Goal: Transaction & Acquisition: Register for event/course

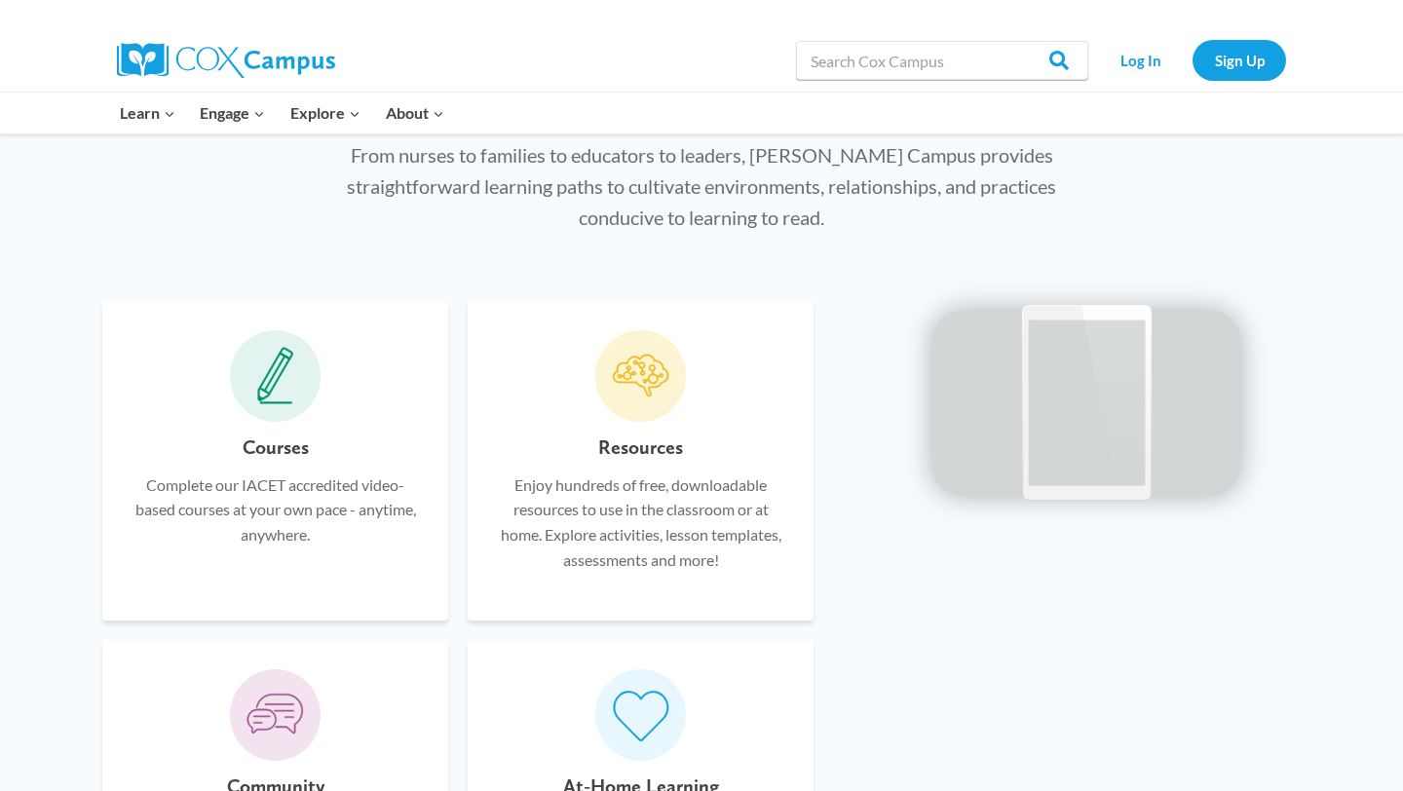
scroll to position [1018, 0]
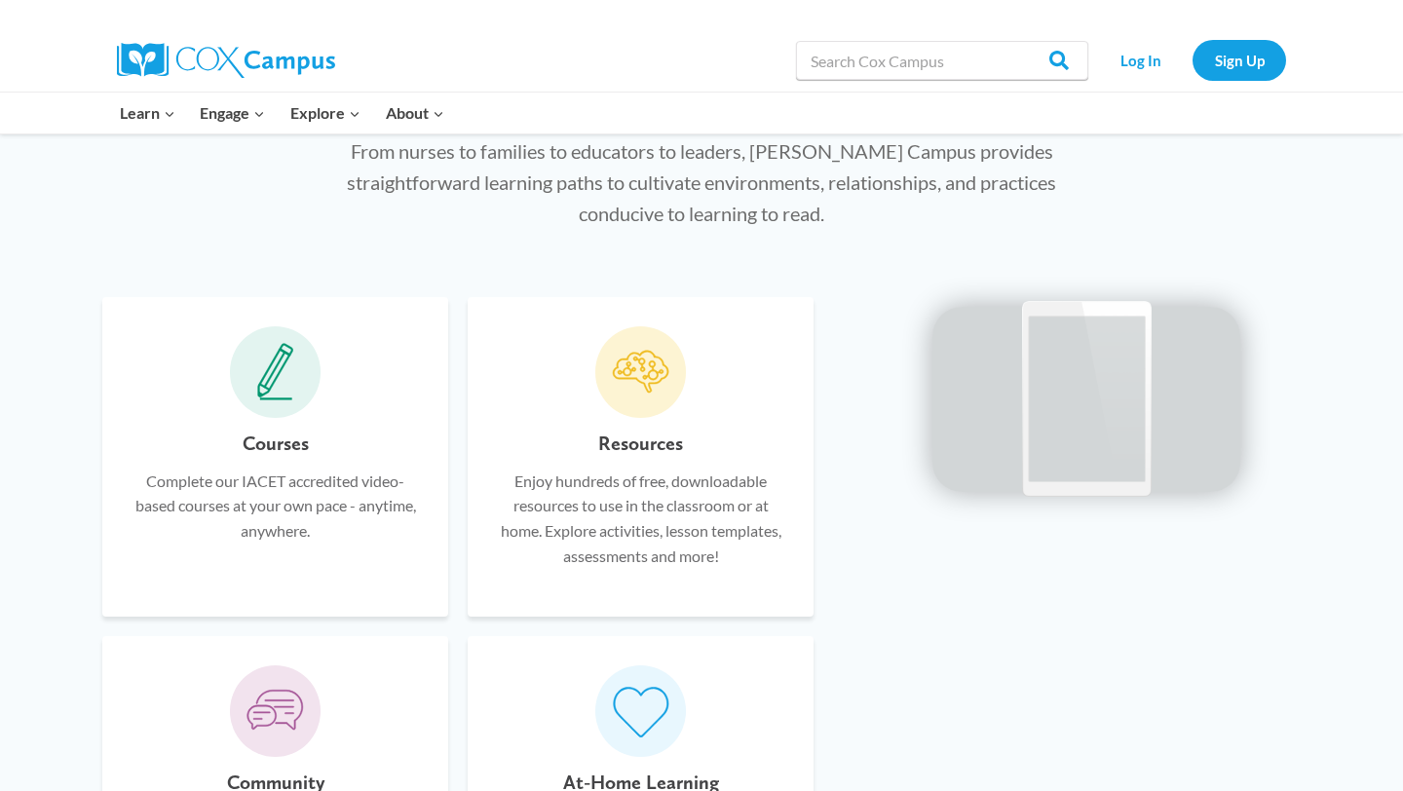
click at [280, 447] on h6 "Courses" at bounding box center [276, 443] width 66 height 31
click at [272, 391] on icon at bounding box center [275, 372] width 37 height 58
click at [265, 445] on h6 "Courses" at bounding box center [276, 443] width 66 height 31
click at [261, 503] on p "Complete our IACET accredited video-based courses at your own pace - anytime, a…" at bounding box center [276, 506] width 288 height 75
click at [275, 387] on icon at bounding box center [275, 372] width 37 height 58
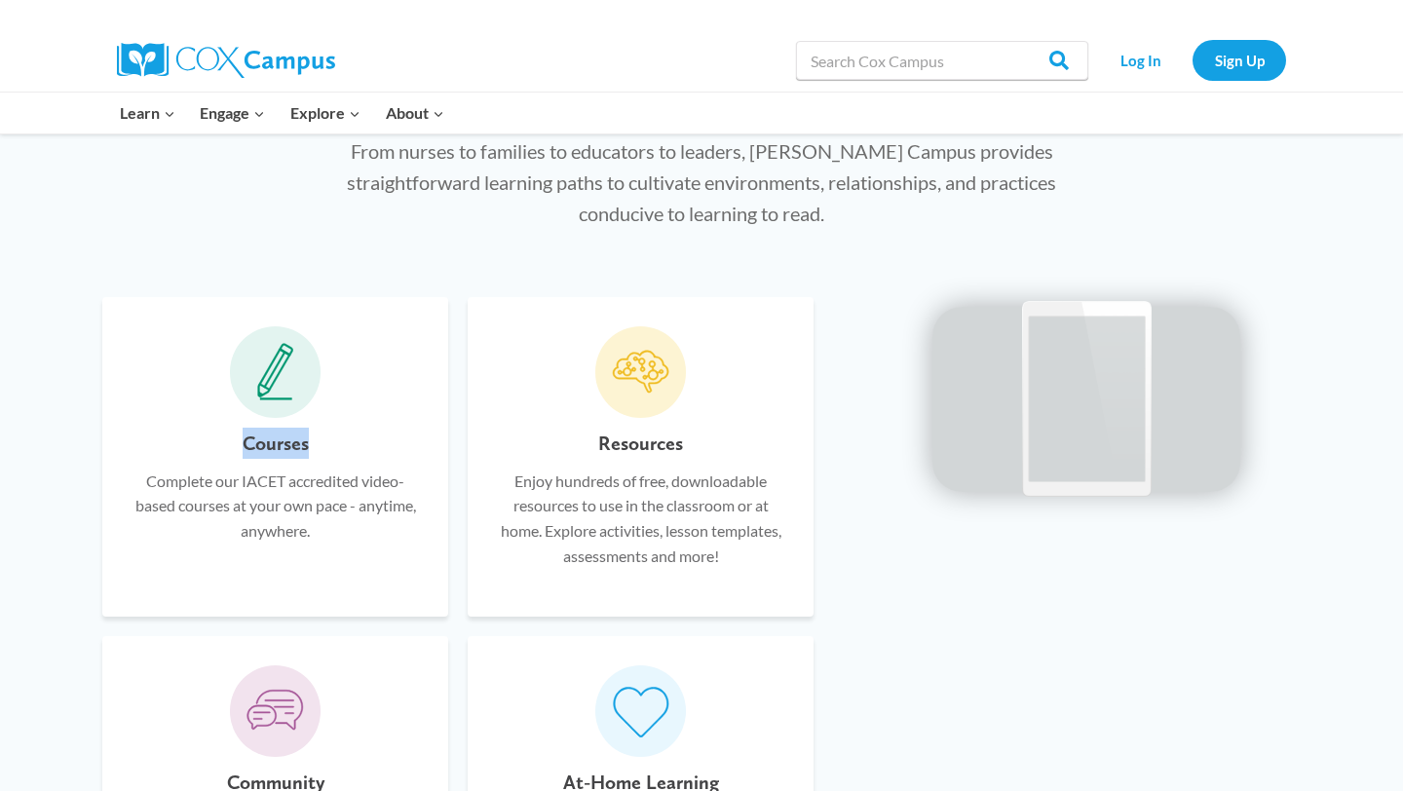
click at [276, 387] on icon at bounding box center [275, 372] width 37 height 58
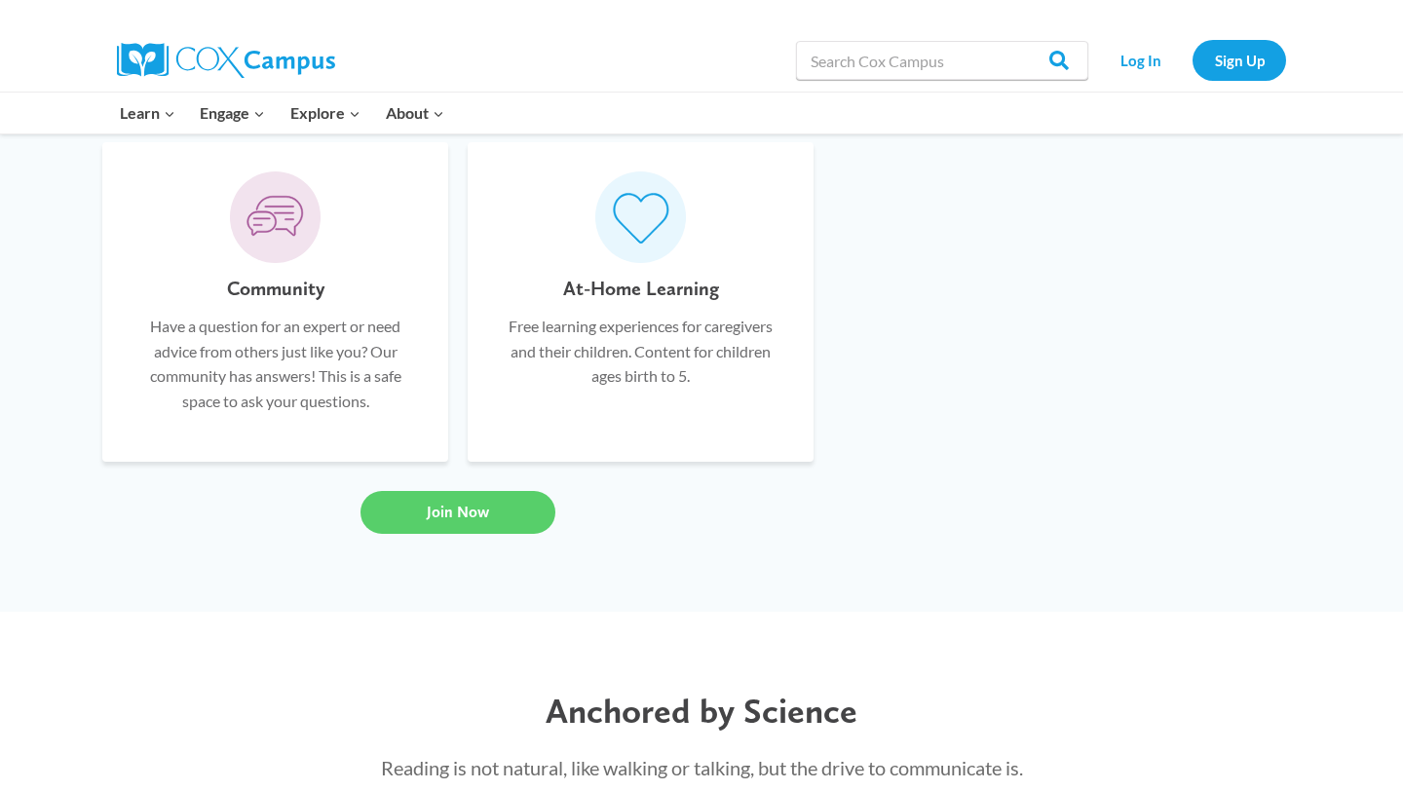
scroll to position [1552, 0]
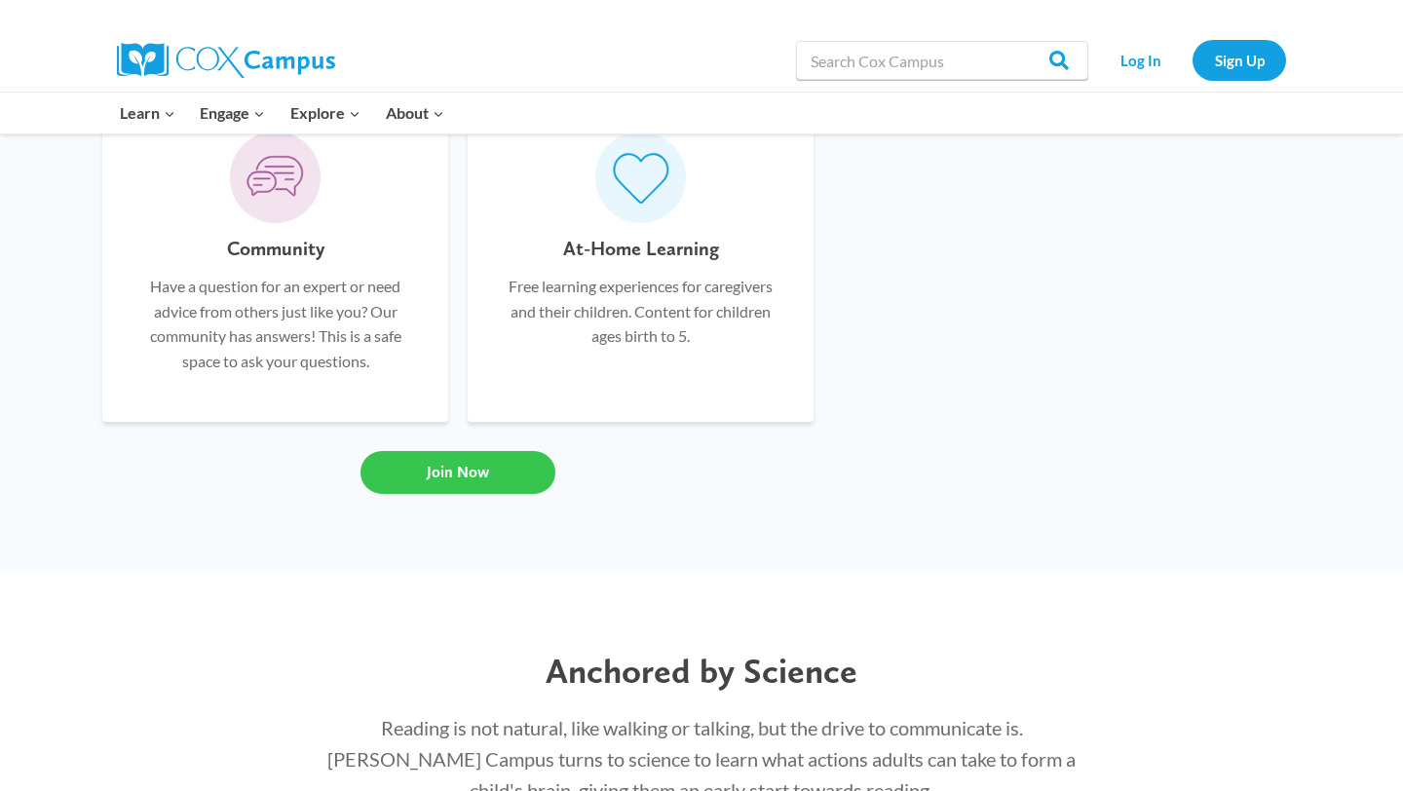
click at [443, 489] on link "Join Now" at bounding box center [458, 472] width 195 height 43
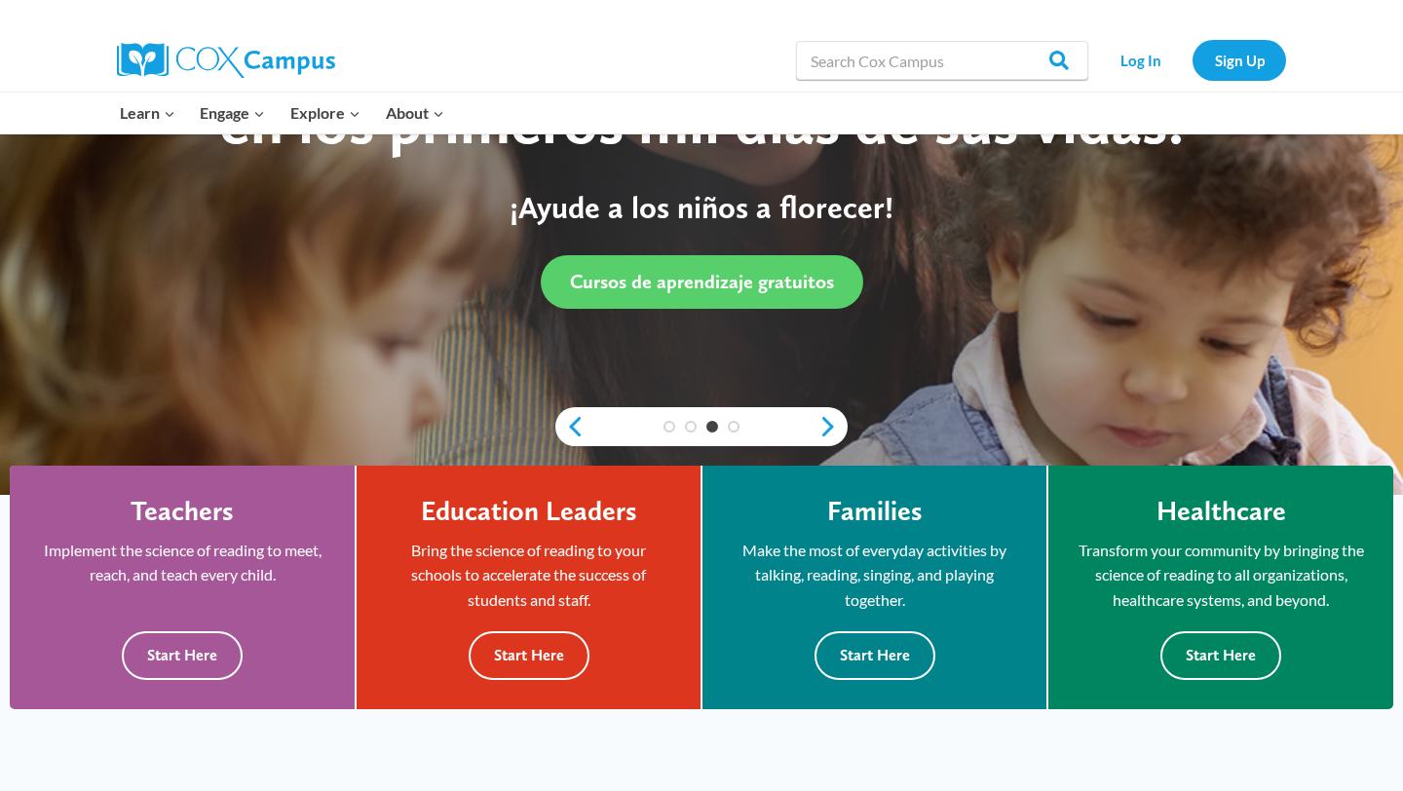
scroll to position [0, 0]
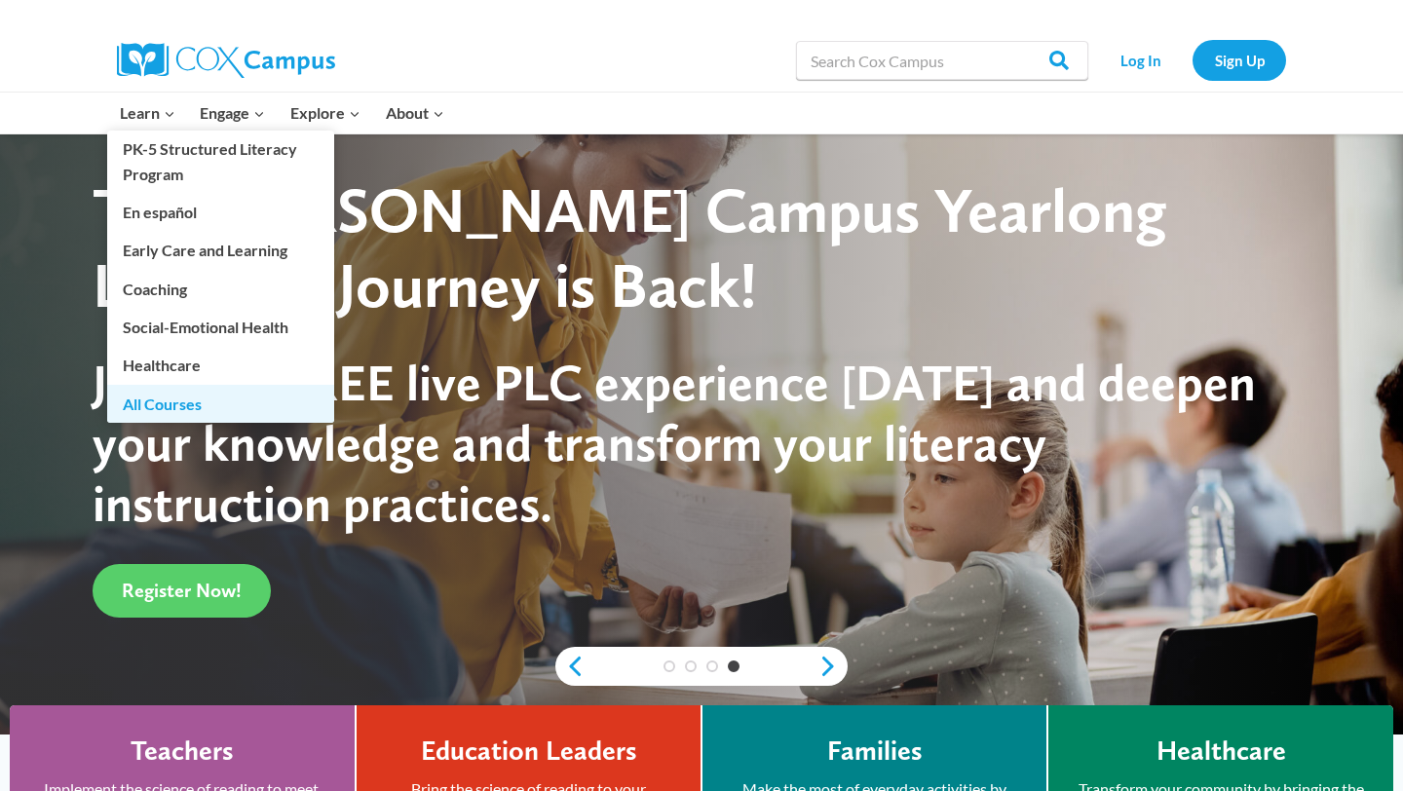
click at [178, 403] on link "All Courses" at bounding box center [220, 403] width 227 height 37
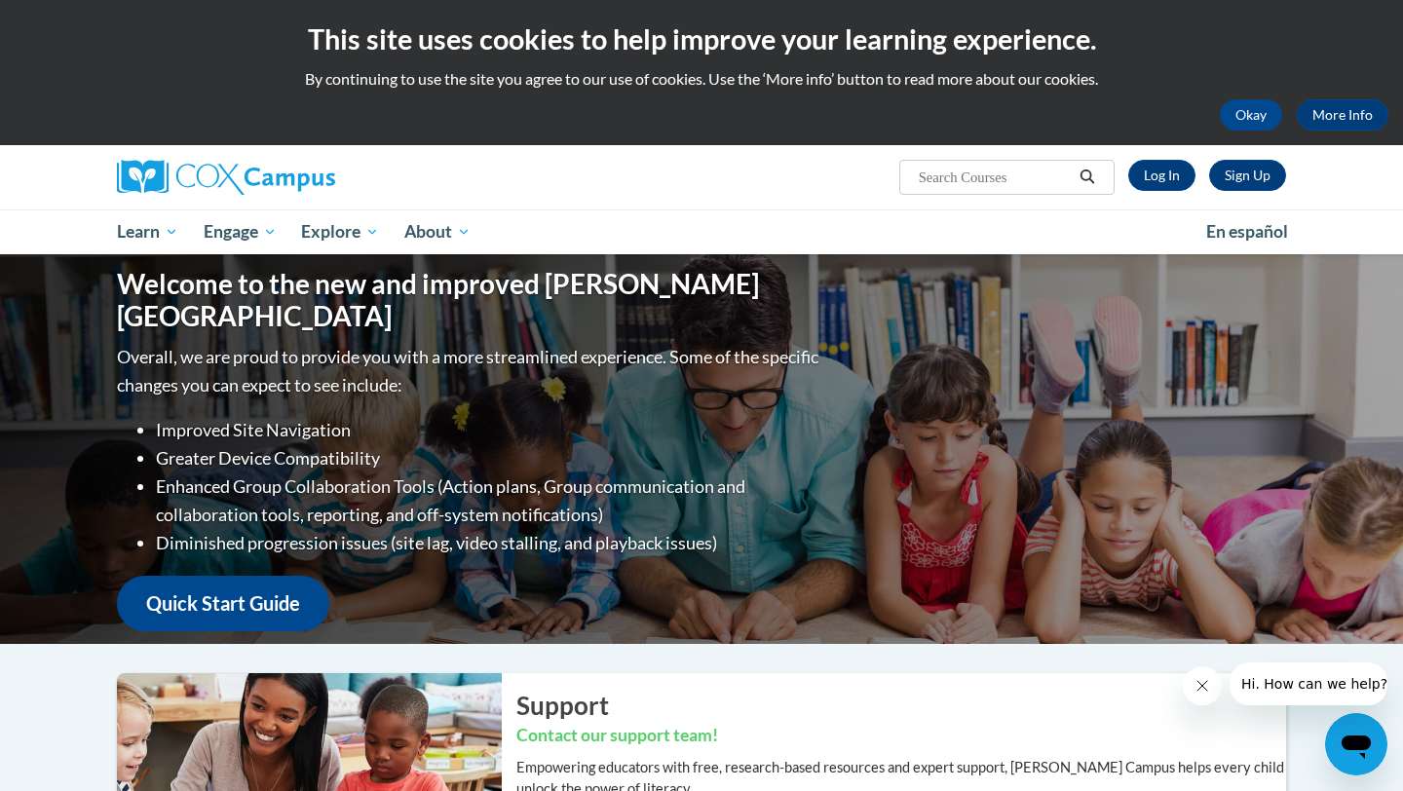
click at [987, 180] on input "Search..." at bounding box center [995, 177] width 156 height 23
type input "TALK with me!"
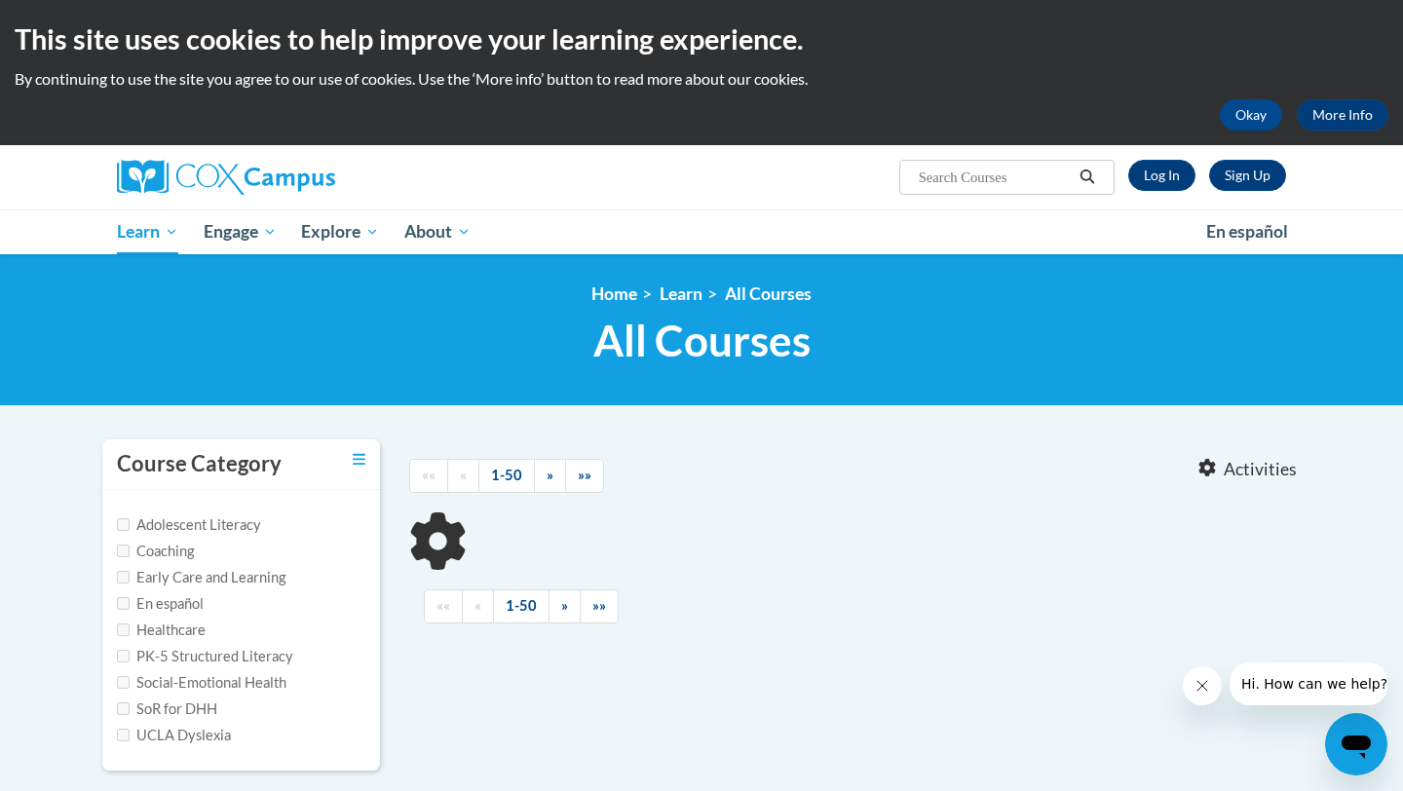
type input "TALK with me!"
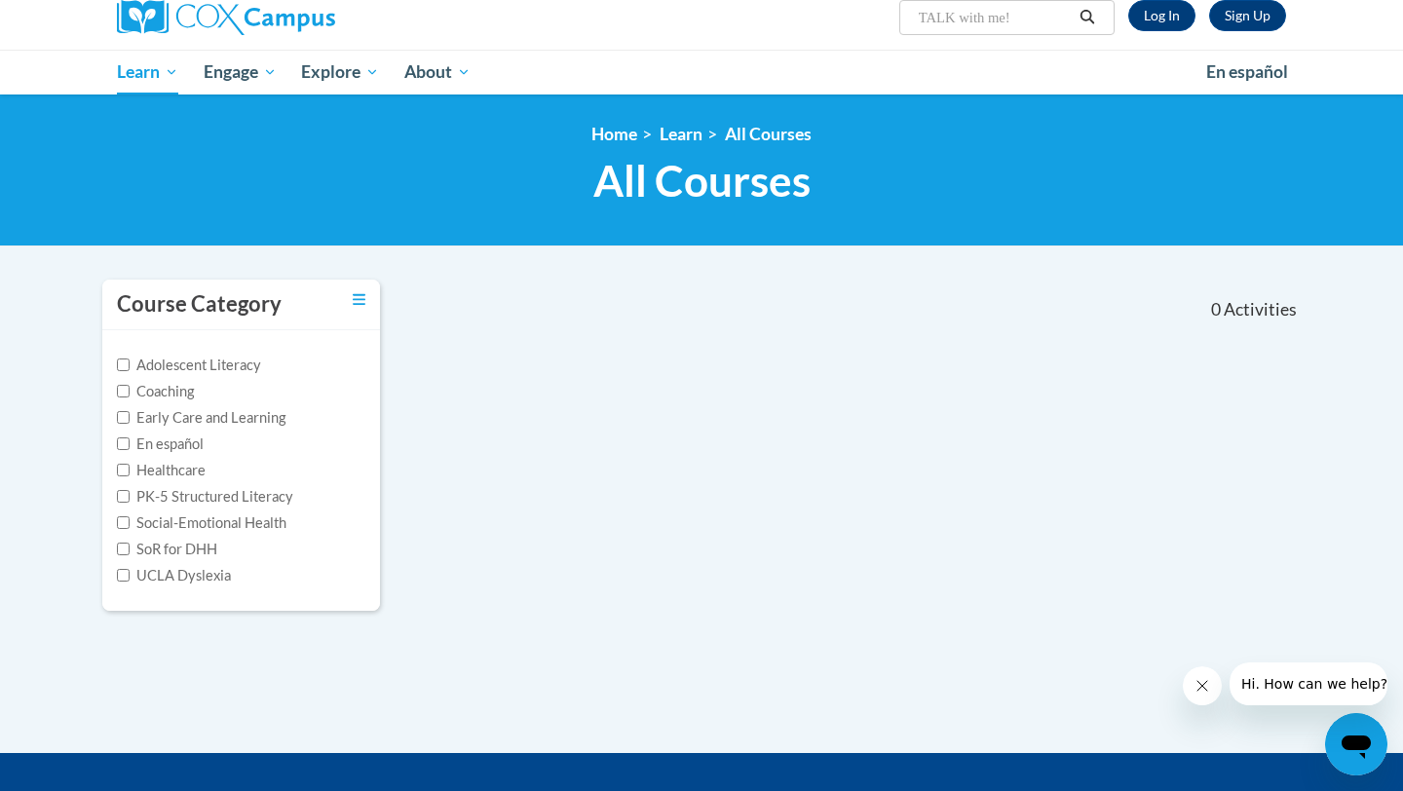
scroll to position [159, 0]
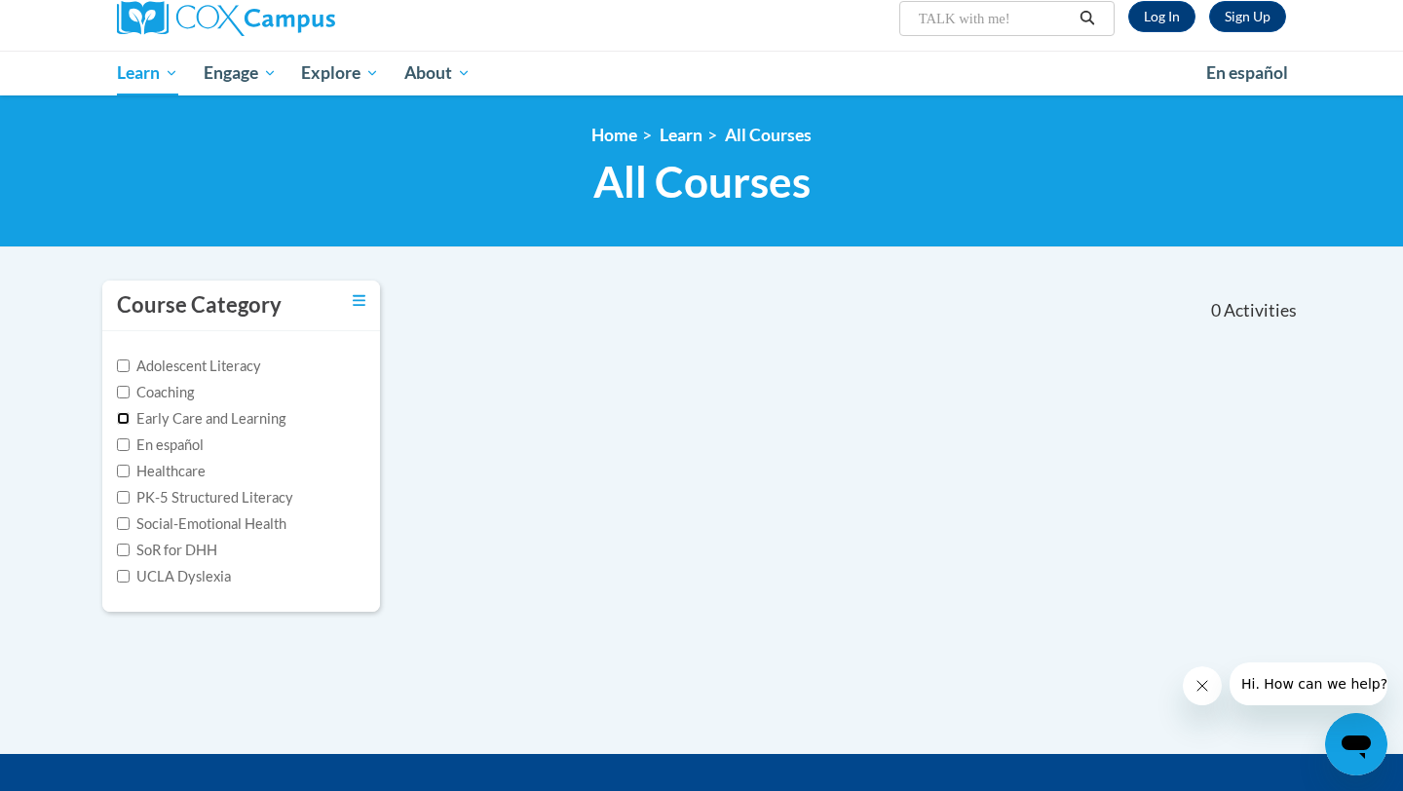
click at [127, 419] on input "Early Care and Learning" at bounding box center [123, 418] width 13 height 13
checkbox input "true"
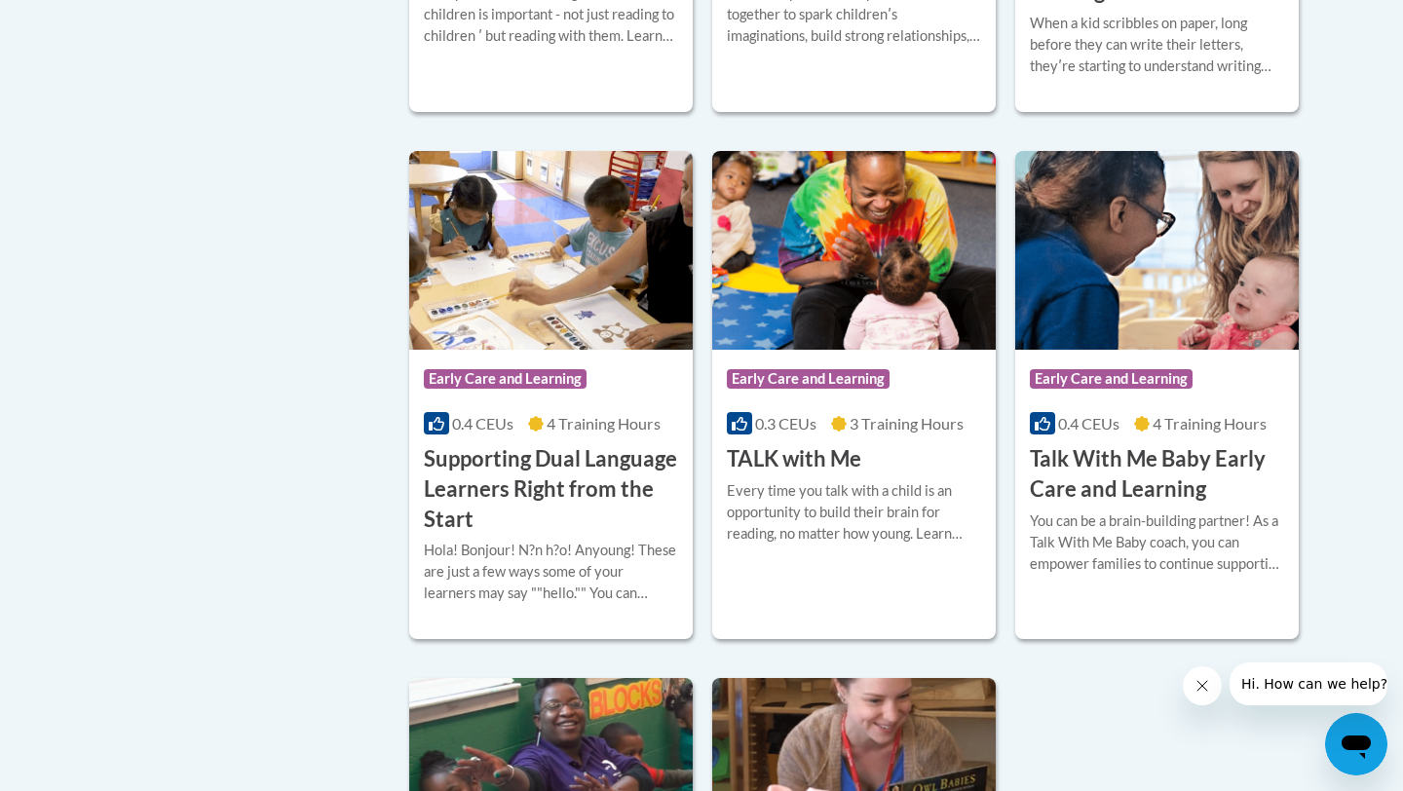
scroll to position [2462, 0]
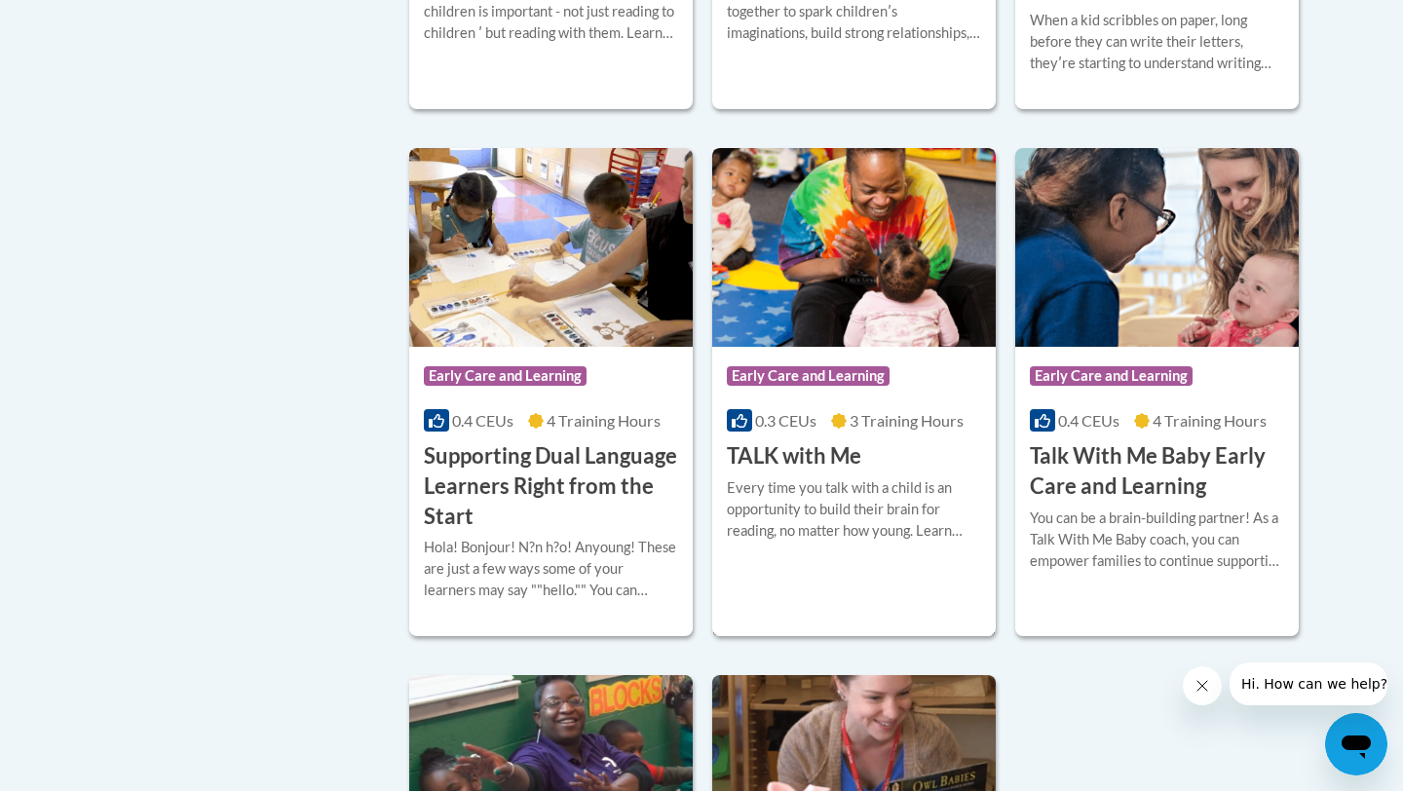
click at [793, 472] on h3 "TALK with Me" at bounding box center [794, 457] width 134 height 30
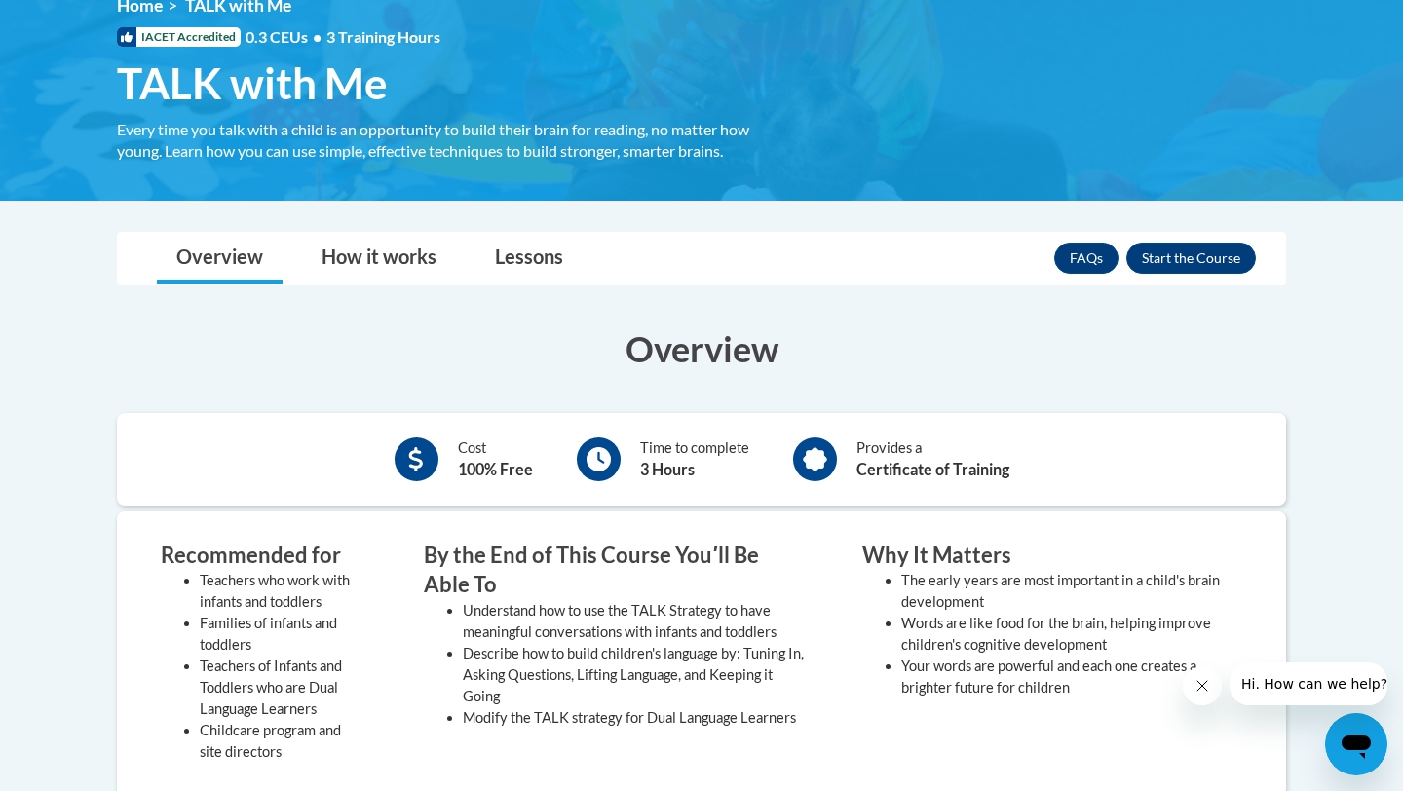
scroll to position [283, 0]
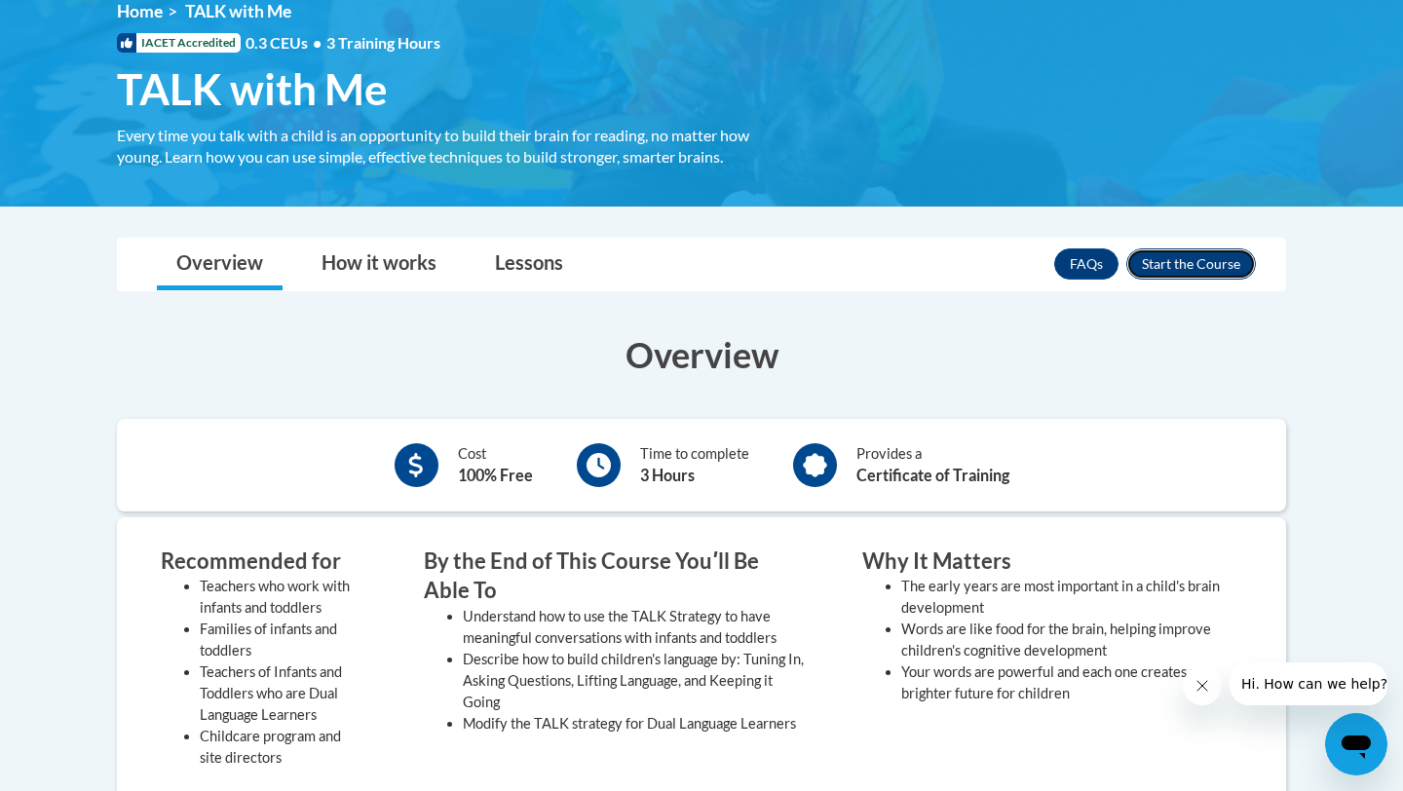
click at [1175, 266] on button "Enroll" at bounding box center [1192, 264] width 130 height 31
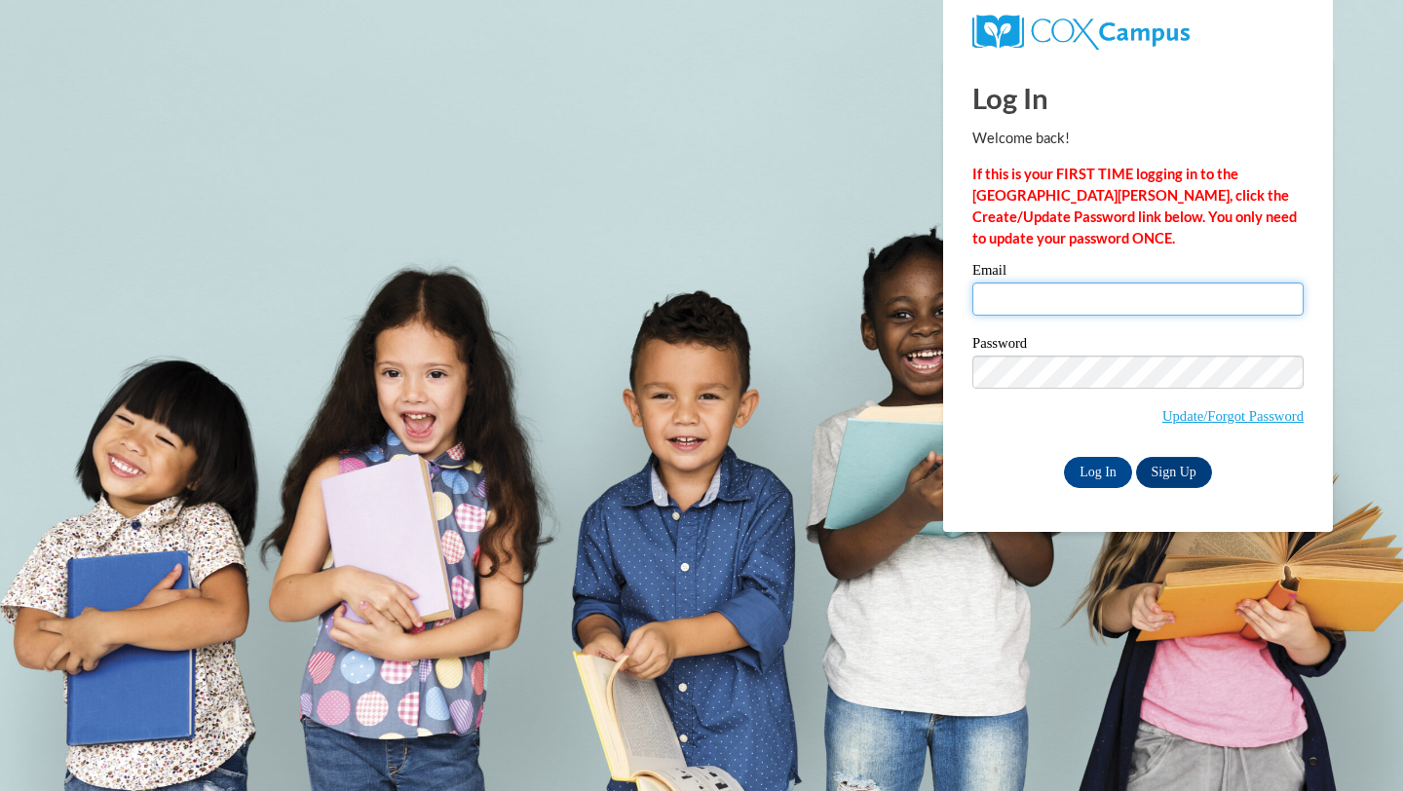
click at [1036, 305] on input "Email" at bounding box center [1138, 299] width 331 height 33
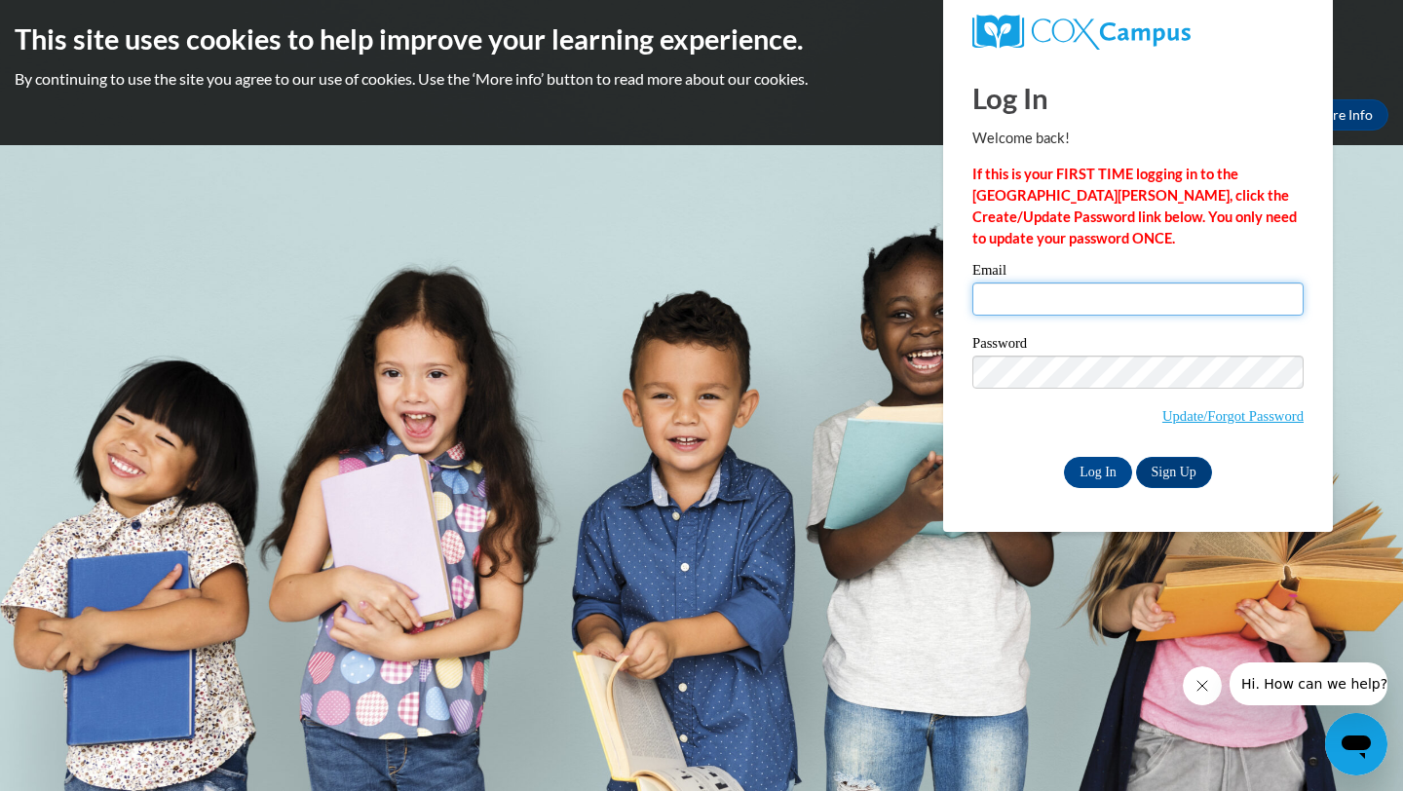
click at [1077, 305] on input "Email" at bounding box center [1138, 299] width 331 height 33
click at [777, 302] on body "This site uses cookies to help improve your learning experience. By continuing …" at bounding box center [701, 395] width 1403 height 791
click at [1185, 418] on link "Update/Forgot Password" at bounding box center [1233, 416] width 141 height 16
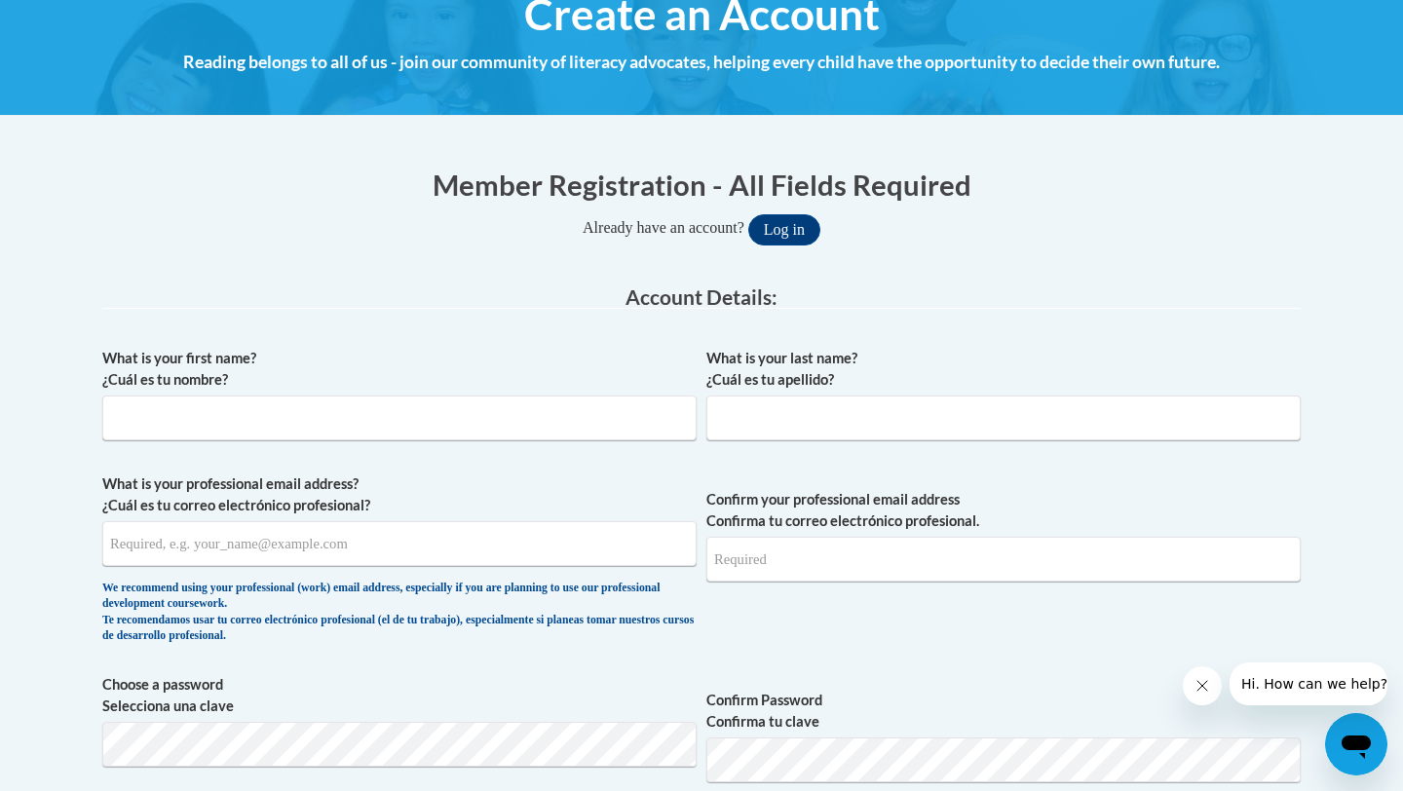
scroll to position [265, 0]
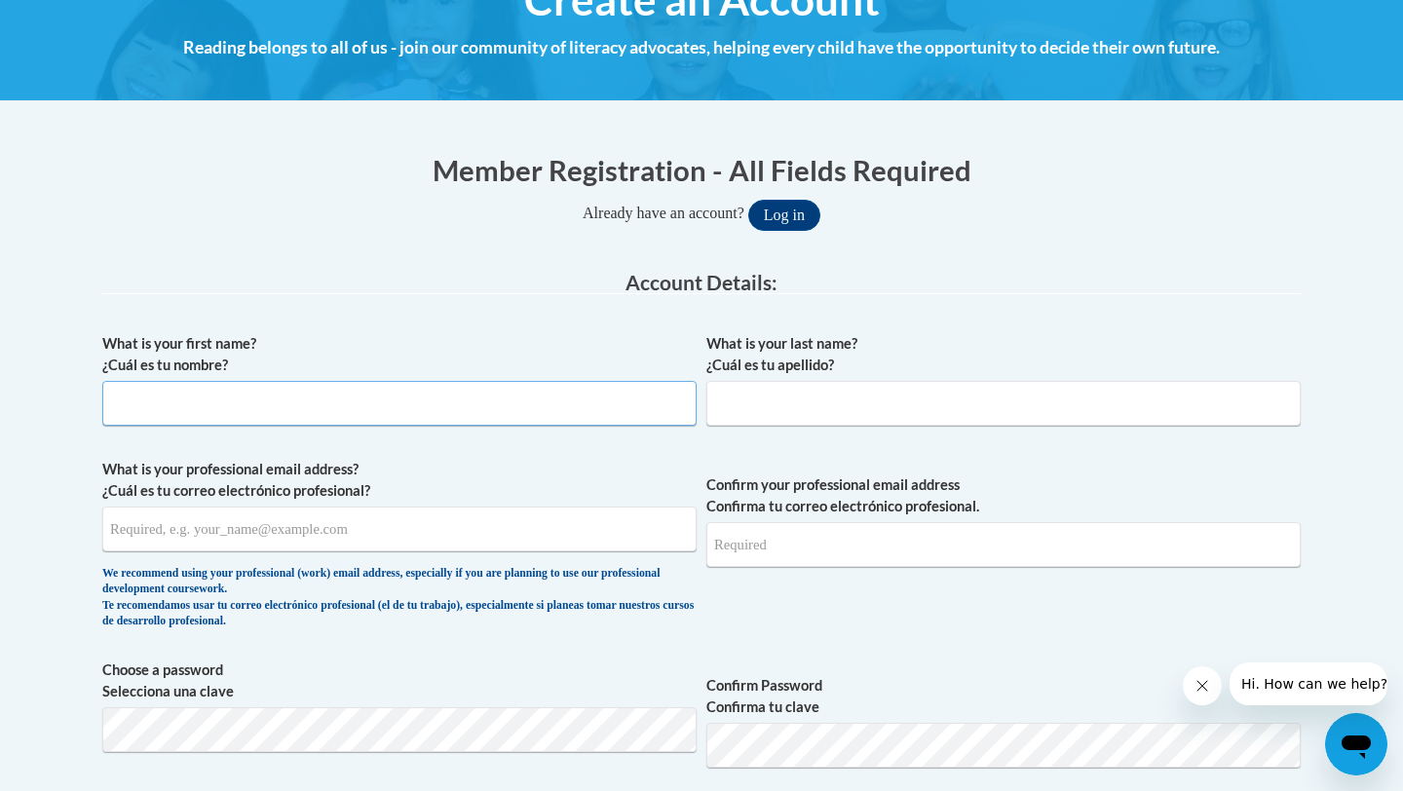
click at [389, 402] on input "What is your first name? ¿Cuál es tu nombre?" at bounding box center [399, 403] width 595 height 45
type input "h"
type input "[PERSON_NAME]"
click at [195, 538] on input "What is your professional email address? ¿Cuál es tu correo electrónico profesi…" at bounding box center [399, 529] width 595 height 45
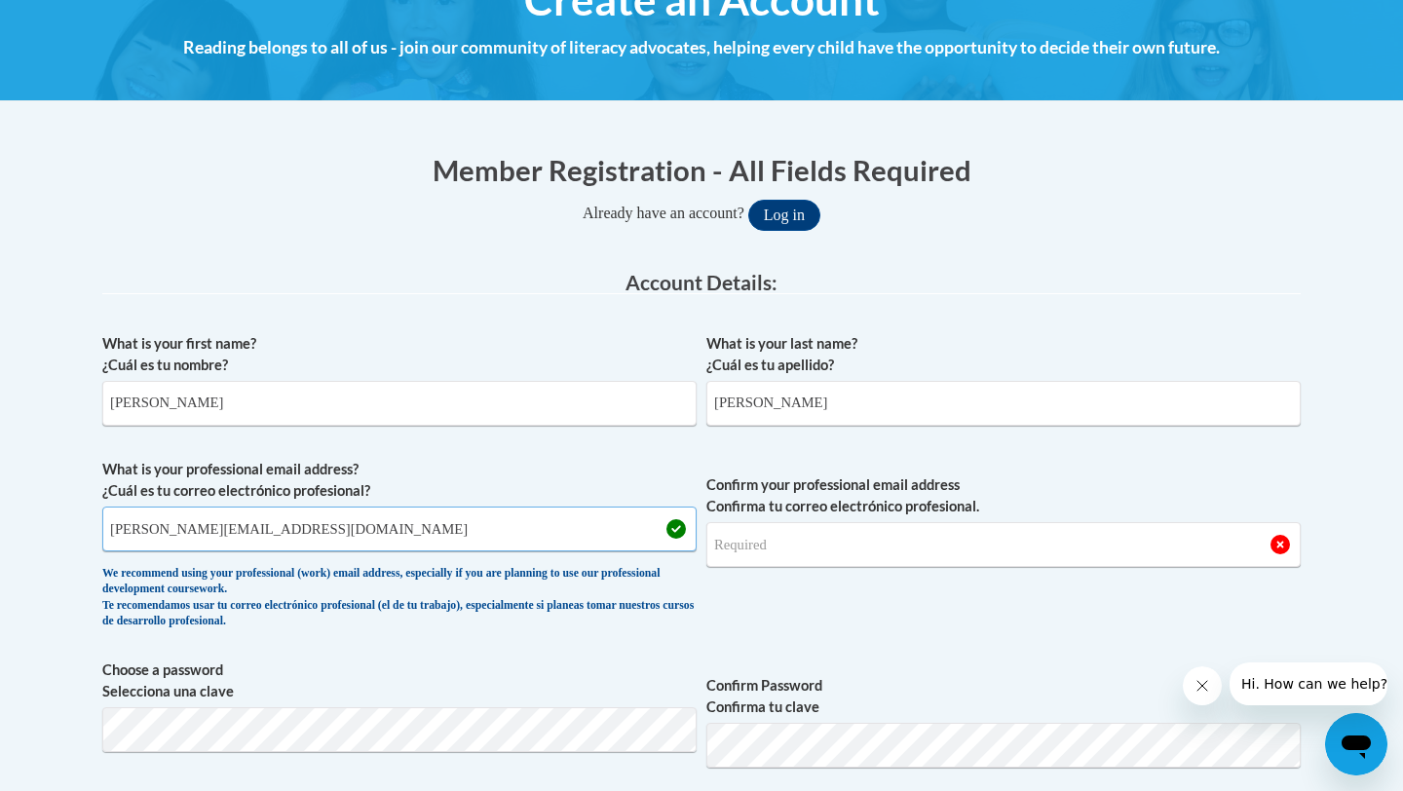
type input "[PERSON_NAME][EMAIL_ADDRESS][DOMAIN_NAME]"
click at [749, 548] on input "Confirm your professional email address Confirma tu correo electrónico profesio…" at bounding box center [1004, 544] width 595 height 45
type input "[PERSON_NAME][EMAIL_ADDRESS][DOMAIN_NAME]"
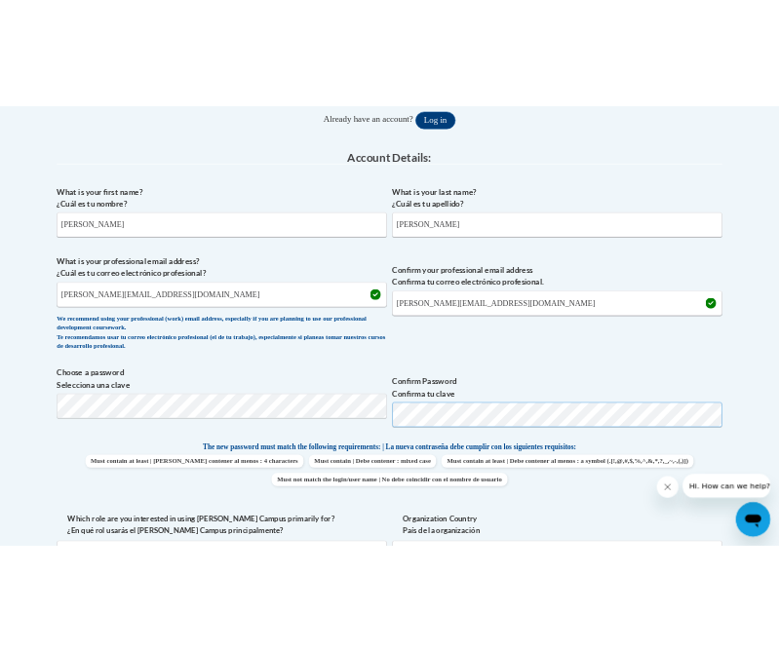
scroll to position [442, 0]
